Goal: Information Seeking & Learning: Learn about a topic

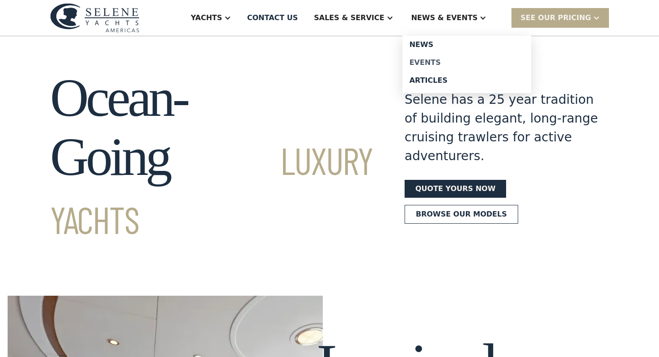
click at [441, 60] on div "Events" at bounding box center [467, 62] width 114 height 7
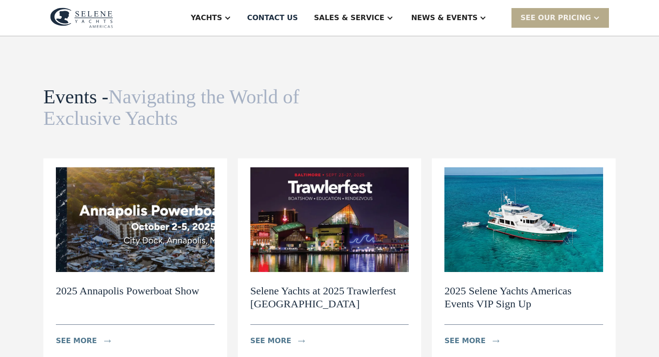
click at [135, 225] on img at bounding box center [135, 219] width 159 height 105
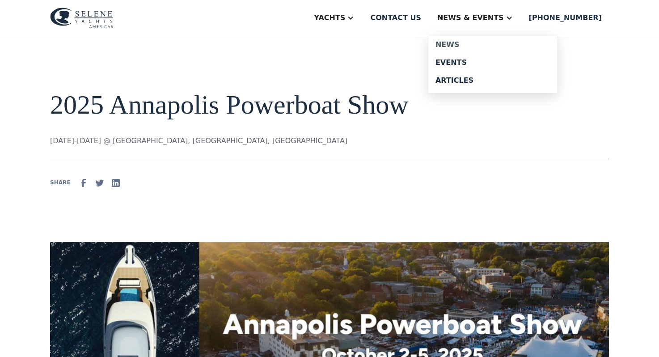
click at [474, 42] on div "News" at bounding box center [493, 44] width 114 height 7
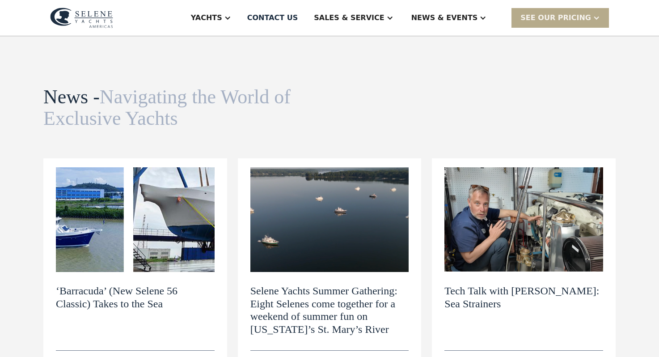
click at [124, 226] on img at bounding box center [135, 219] width 159 height 105
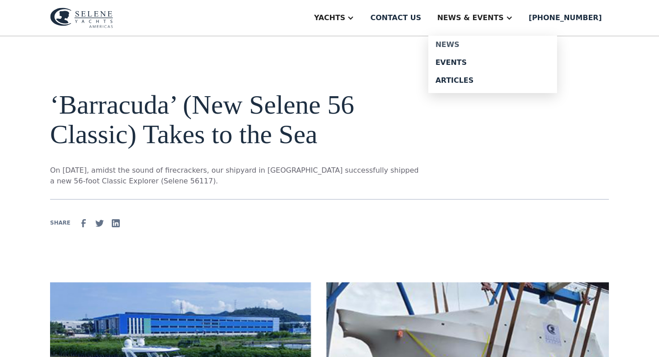
click at [472, 43] on div "News" at bounding box center [493, 44] width 114 height 7
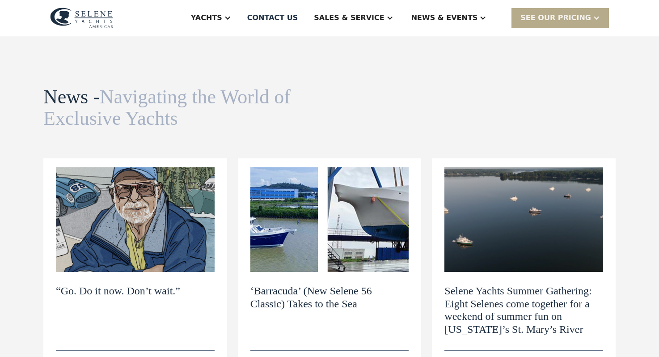
click at [150, 221] on img at bounding box center [135, 219] width 159 height 105
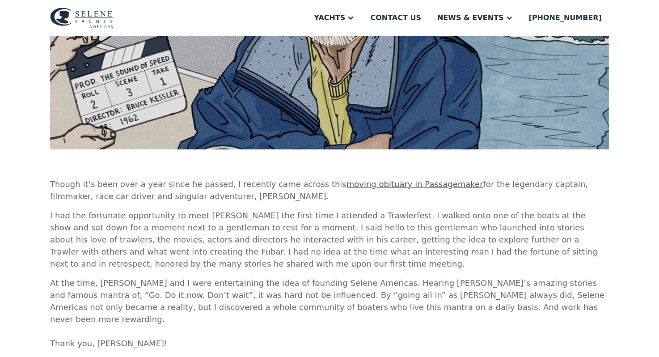
scroll to position [334, 0]
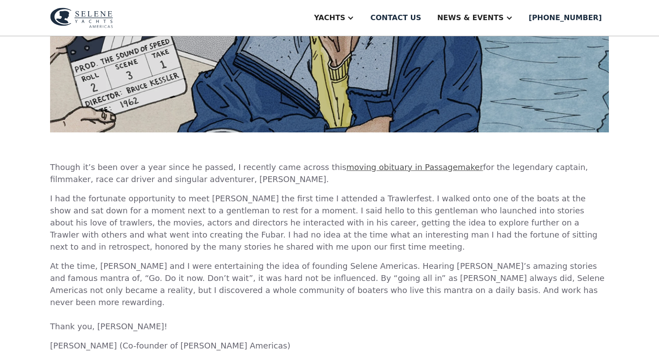
click at [401, 166] on link "moving obituary in Passagemaker" at bounding box center [415, 166] width 137 height 9
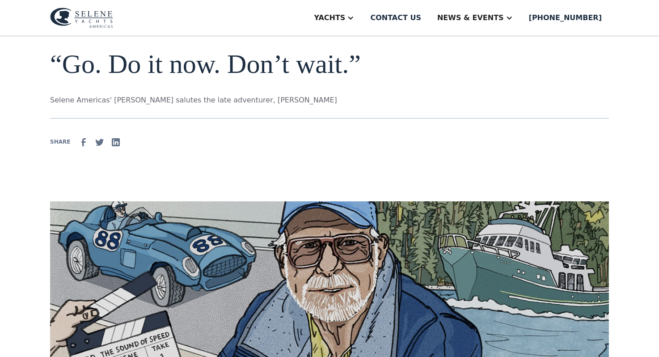
scroll to position [0, 0]
